Goal: Transaction & Acquisition: Purchase product/service

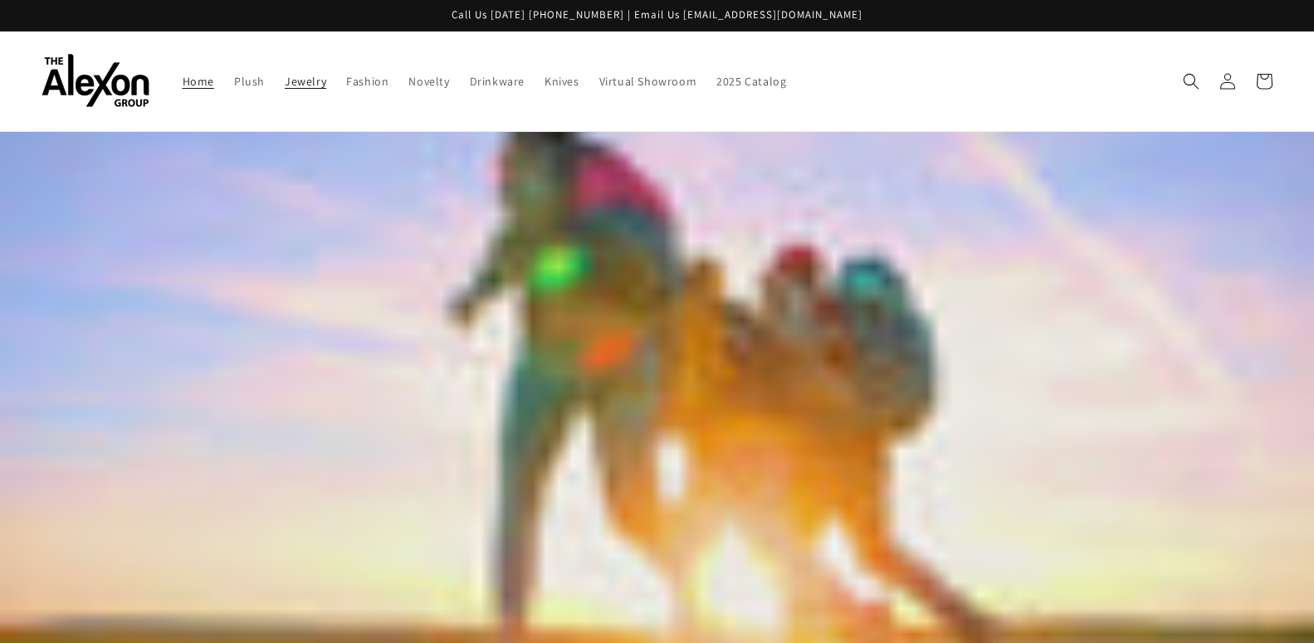
click at [300, 86] on span "Jewelry" at bounding box center [306, 81] width 42 height 15
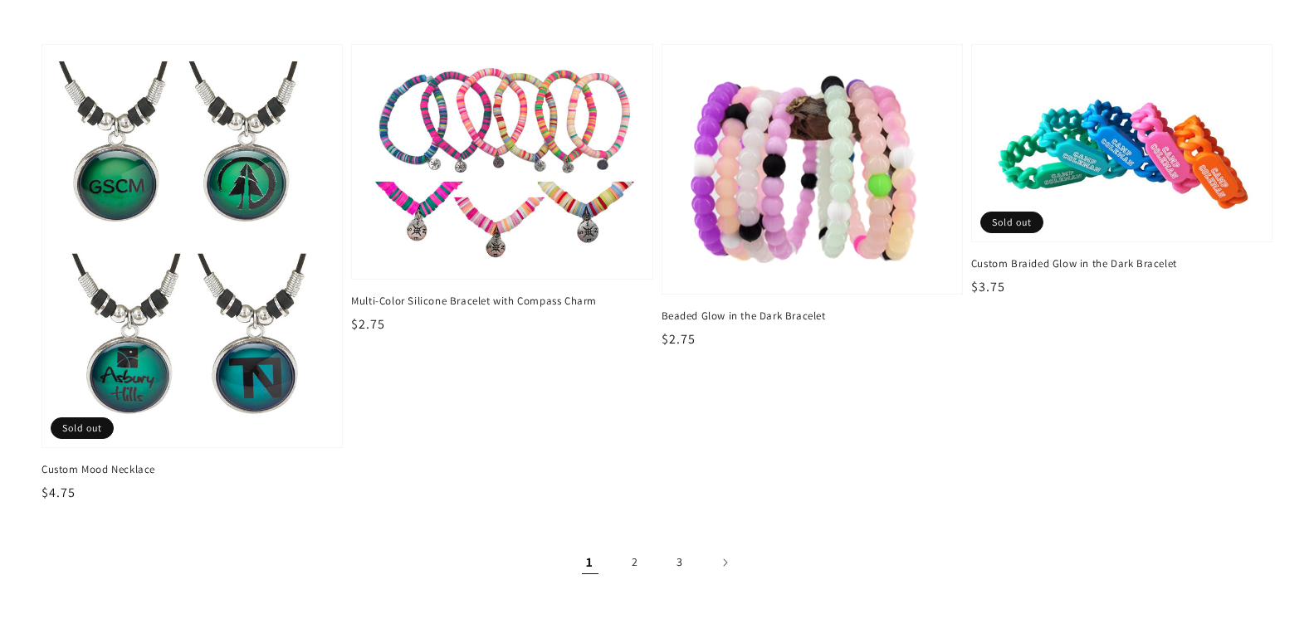
scroll to position [2936, 0]
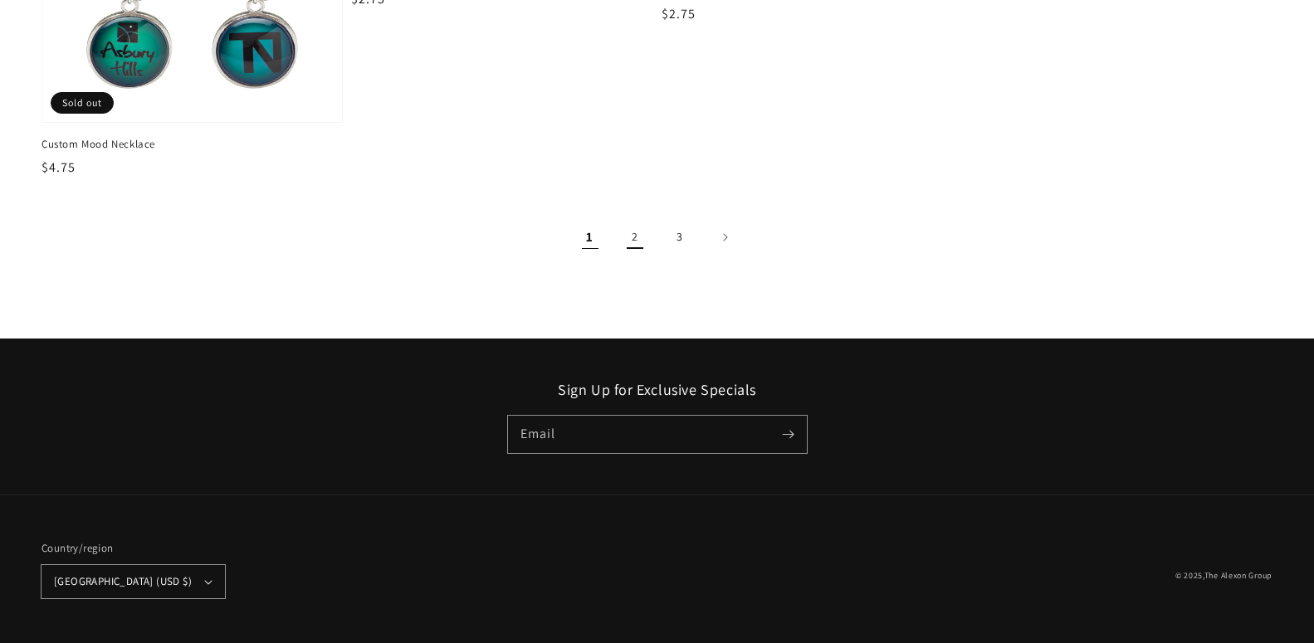
click at [633, 240] on link "2" at bounding box center [635, 237] width 37 height 37
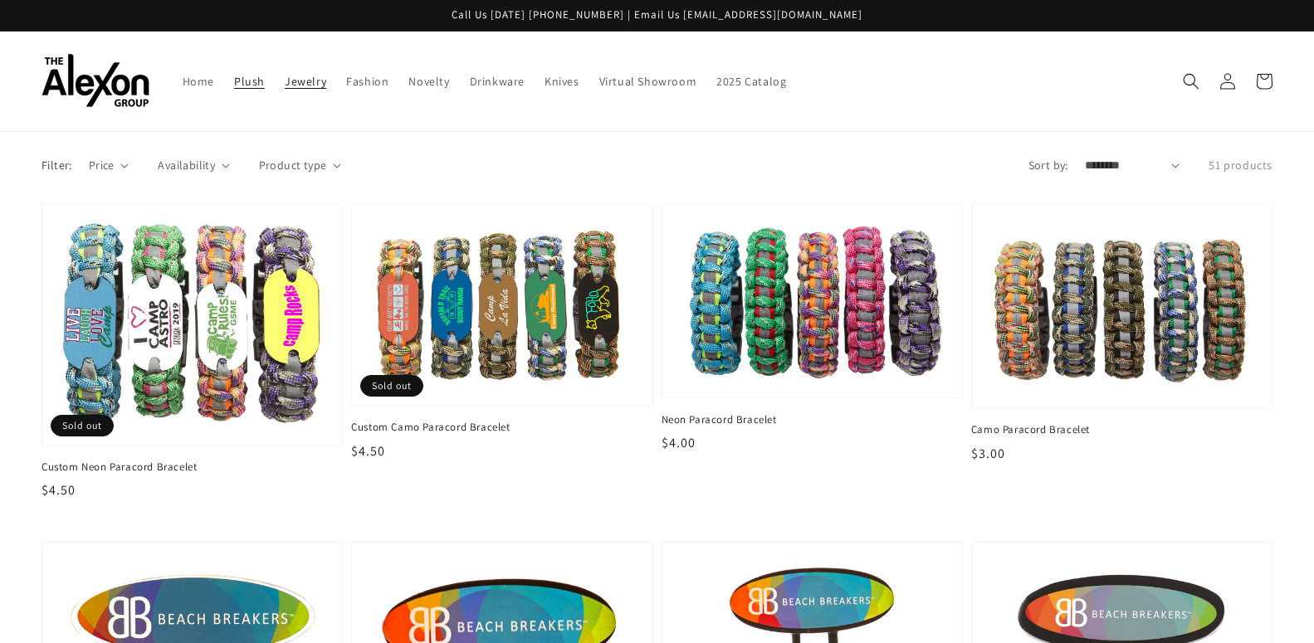
click at [242, 81] on span "Plush" at bounding box center [249, 81] width 31 height 15
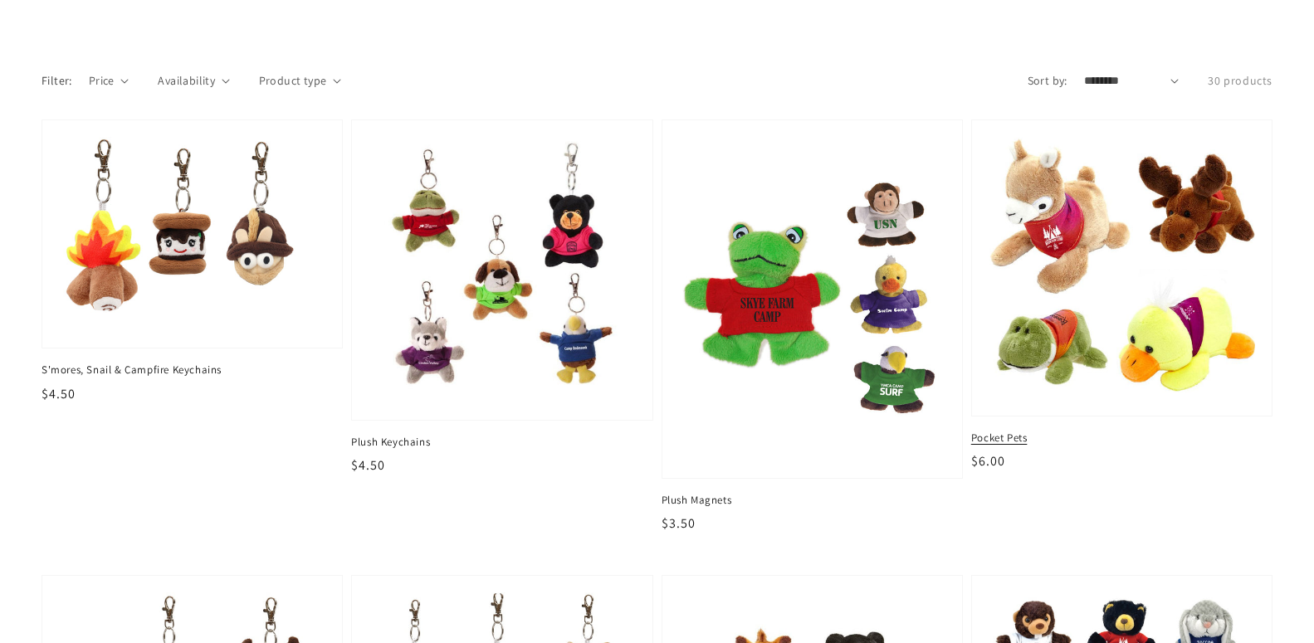
scroll to position [508, 0]
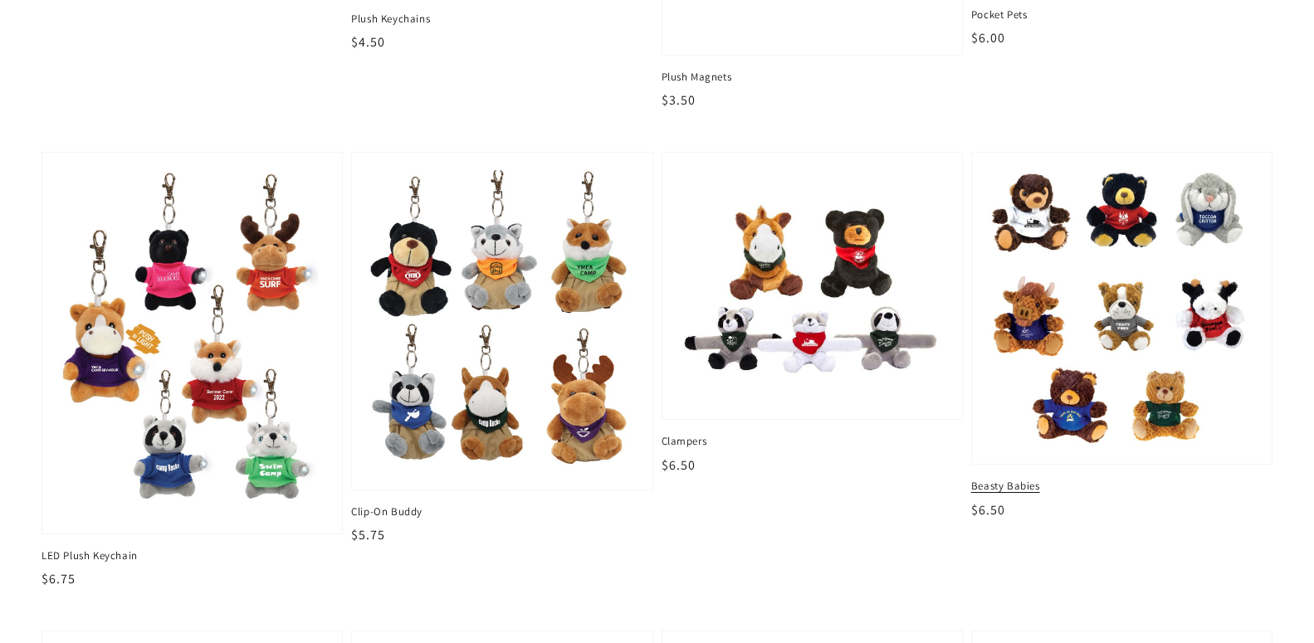
click at [1215, 271] on img at bounding box center [1122, 308] width 275 height 286
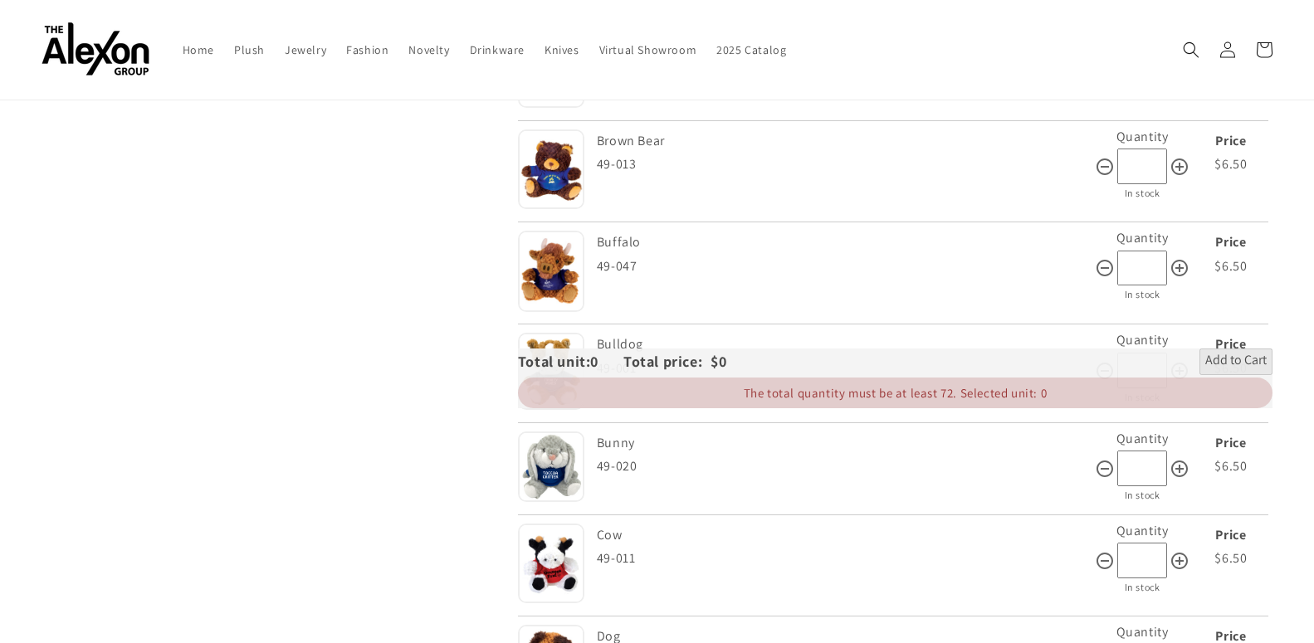
scroll to position [762, 0]
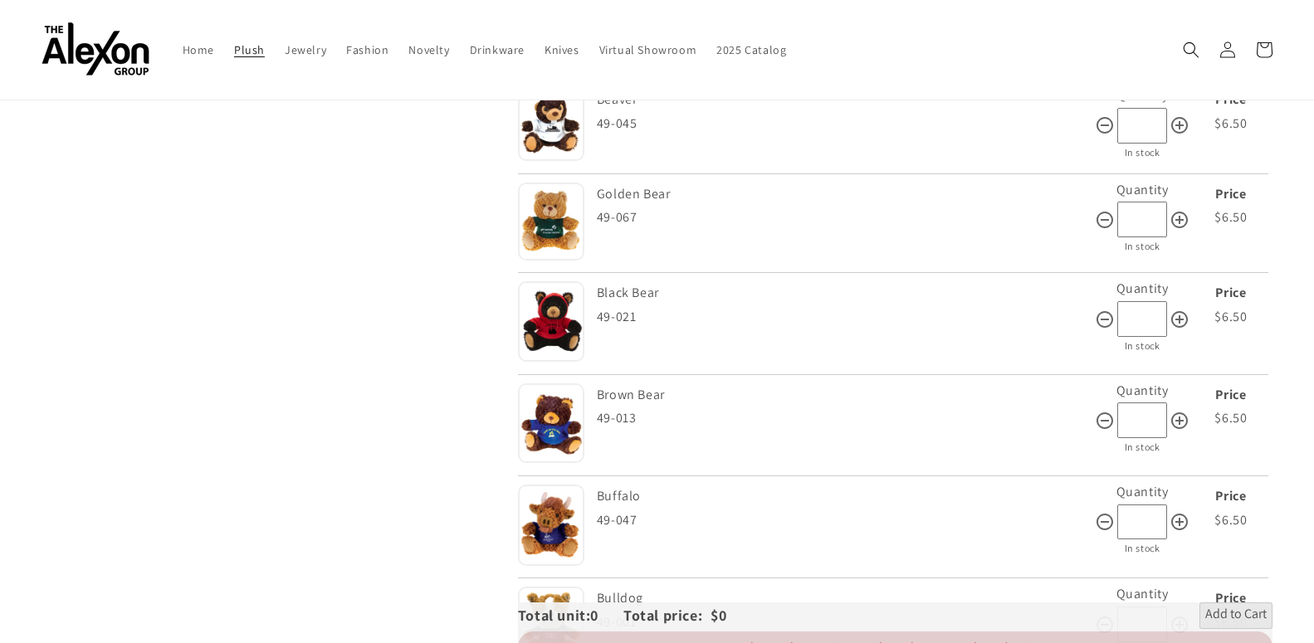
click at [249, 48] on span "Plush" at bounding box center [249, 49] width 31 height 15
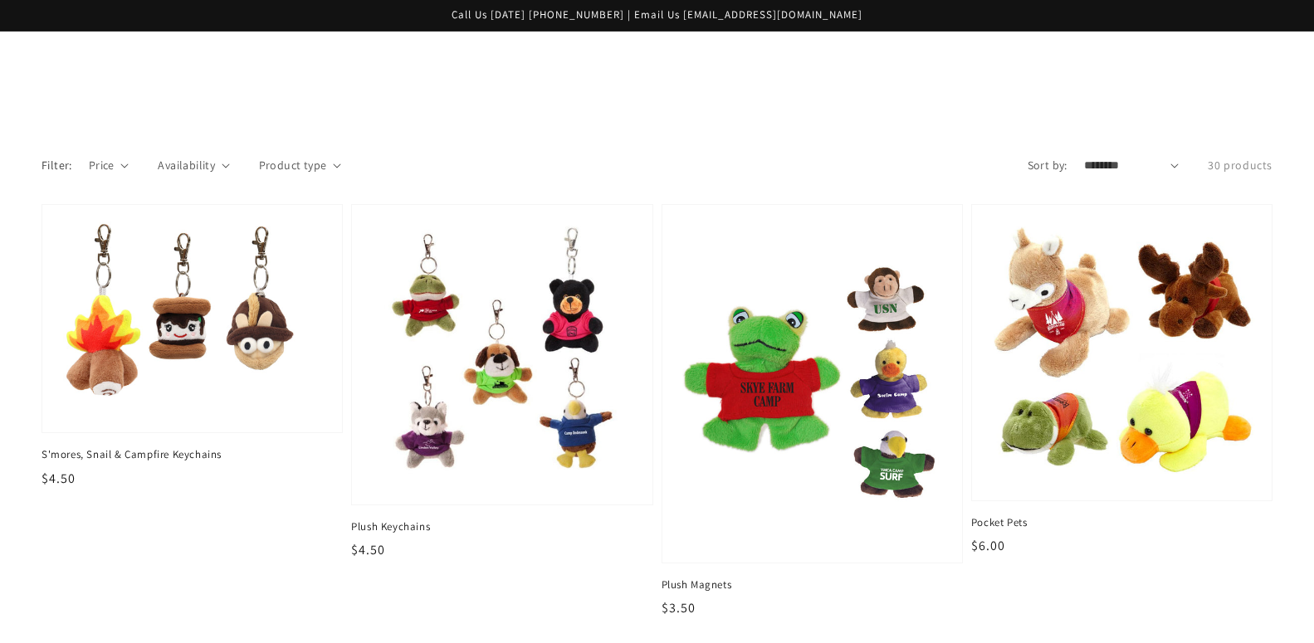
scroll to position [1905, 0]
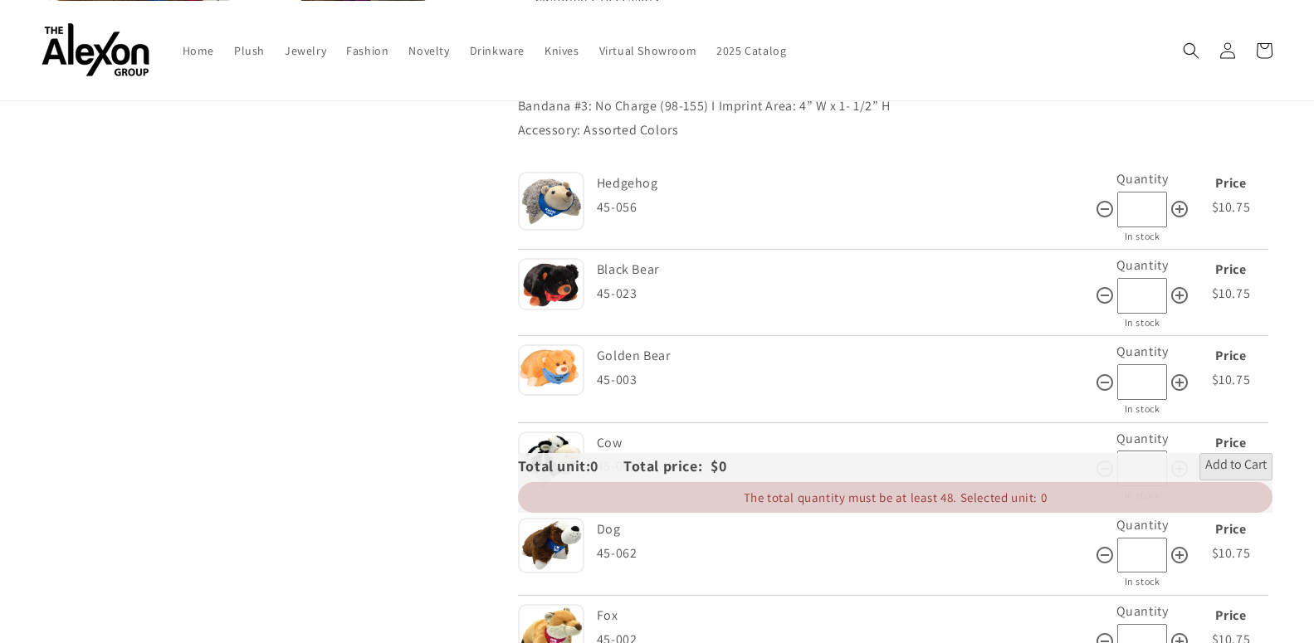
scroll to position [254, 0]
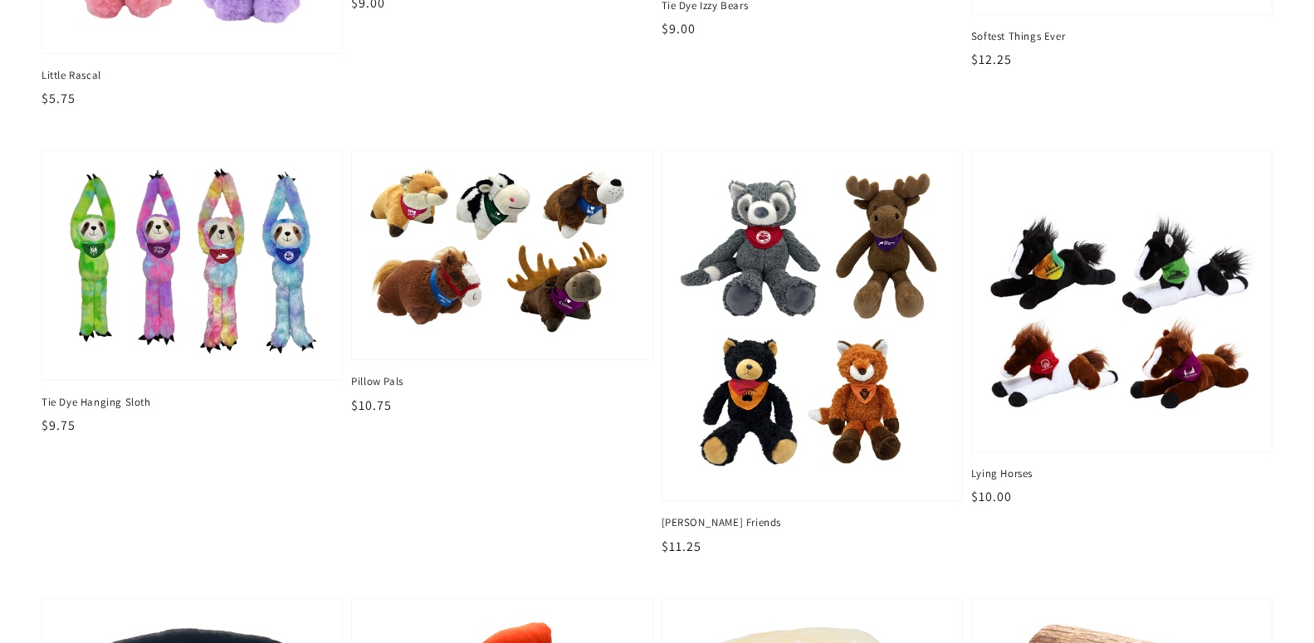
scroll to position [1905, 0]
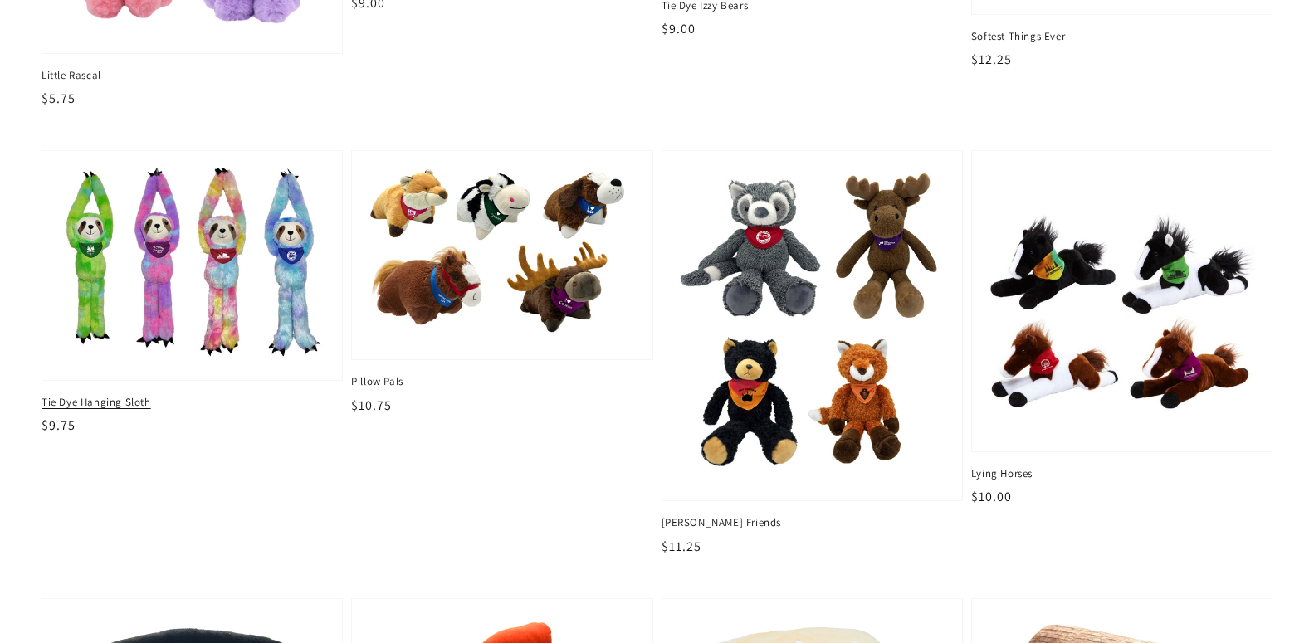
click at [239, 331] on img at bounding box center [192, 266] width 275 height 202
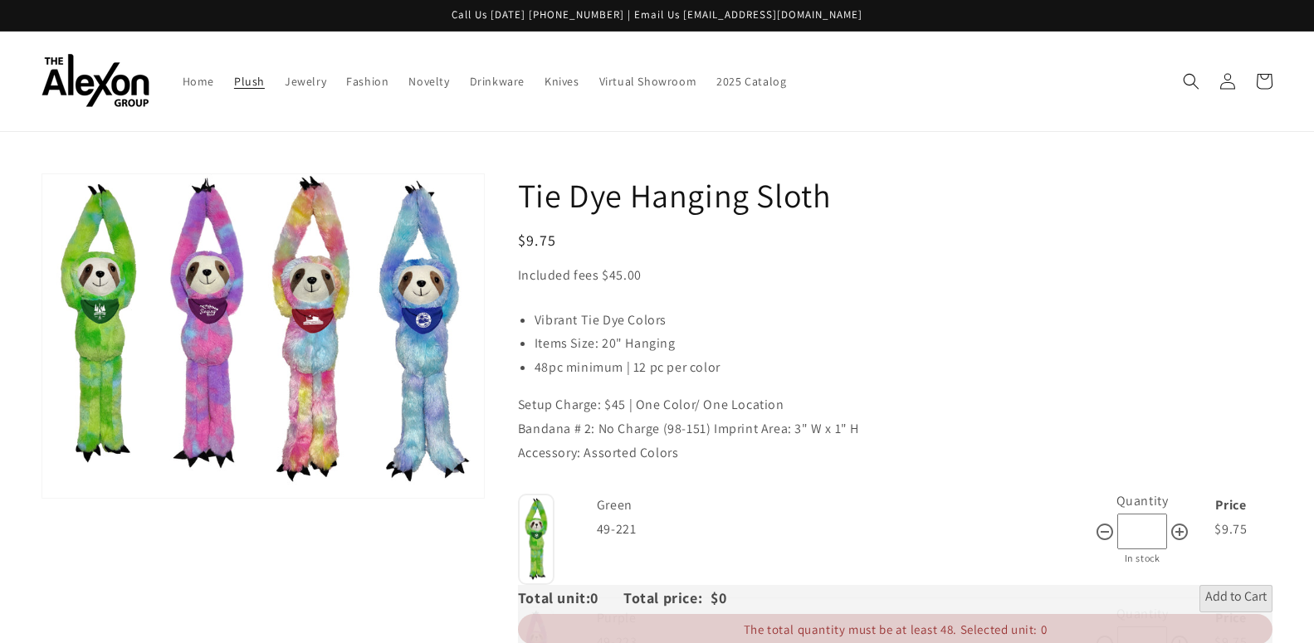
click at [256, 78] on span "Plush" at bounding box center [249, 81] width 31 height 15
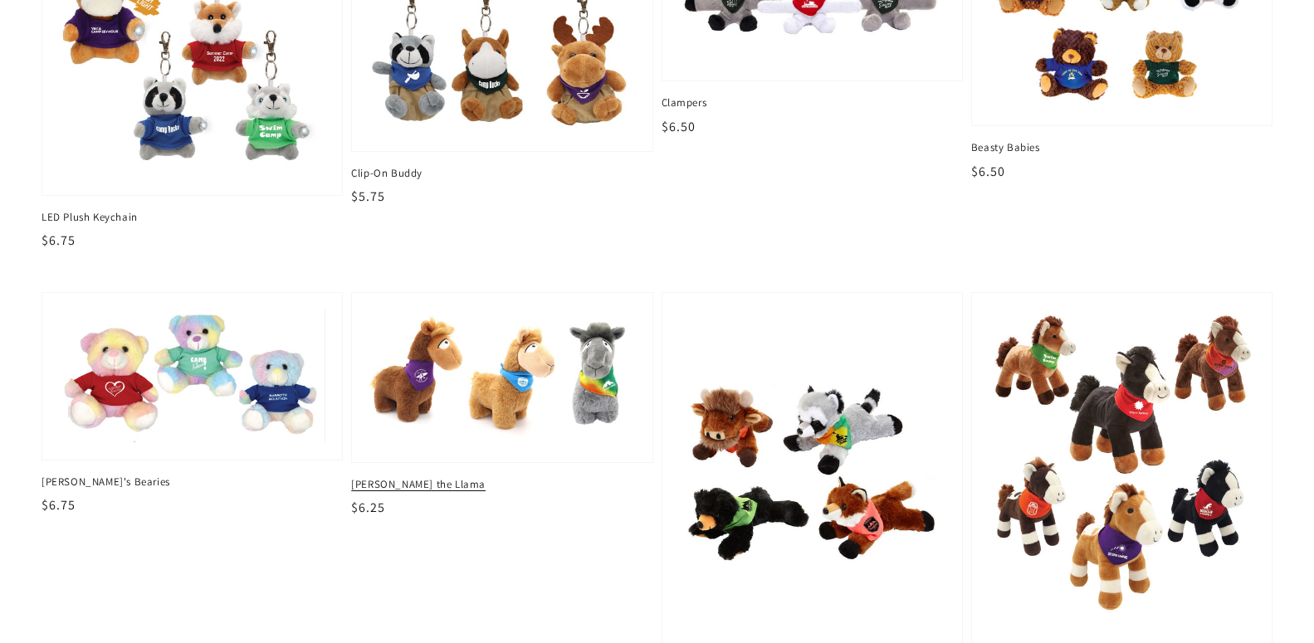
scroll to position [1101, 0]
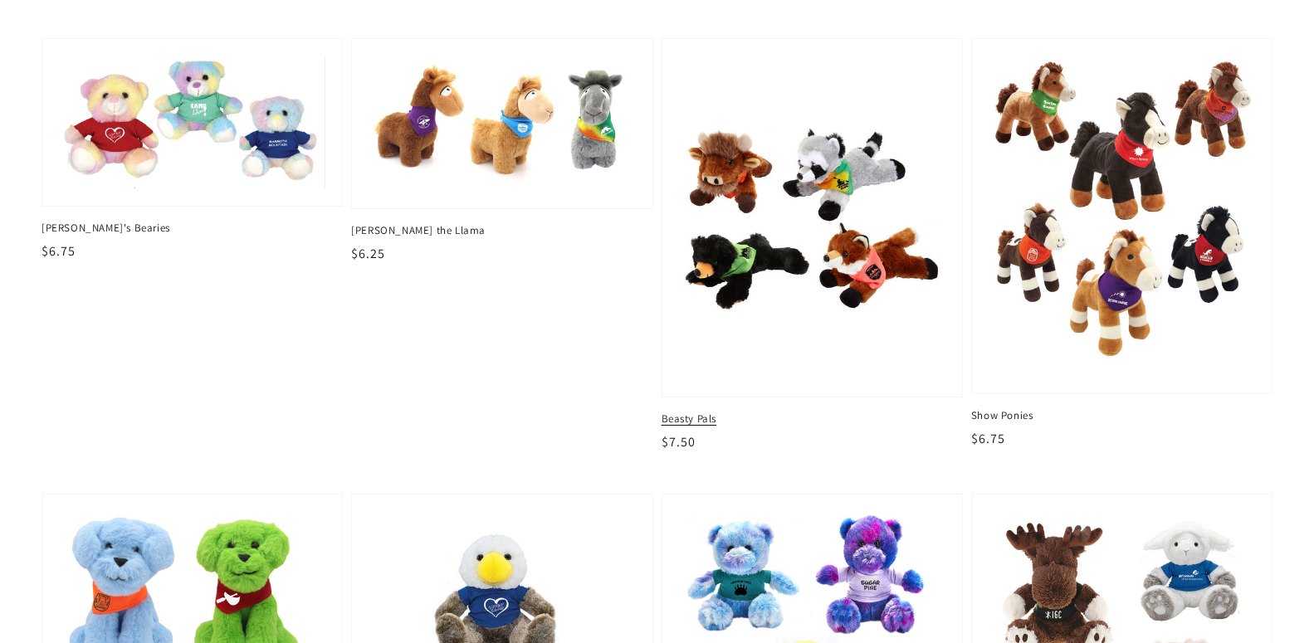
click at [761, 185] on img at bounding box center [812, 218] width 275 height 335
